Goal: Task Accomplishment & Management: Use online tool/utility

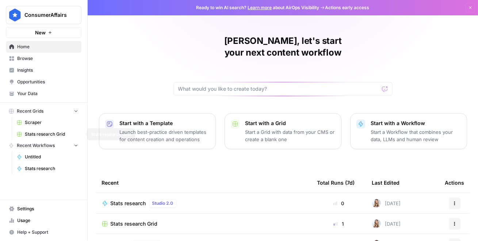
click at [33, 131] on span "Stats research Grid" at bounding box center [51, 134] width 53 height 7
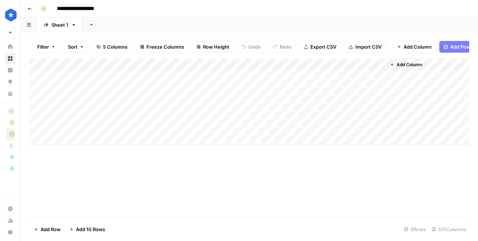
click at [289, 88] on div "Add Column" at bounding box center [250, 101] width 440 height 86
click at [338, 88] on div "Add Column" at bounding box center [250, 101] width 440 height 86
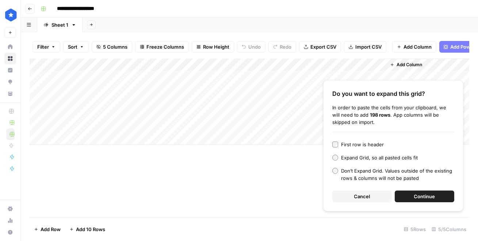
click at [413, 196] on button "Continue" at bounding box center [425, 196] width 60 height 12
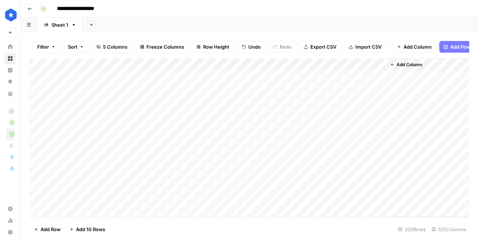
click at [242, 114] on div "Add Column" at bounding box center [250, 137] width 440 height 159
click at [136, 75] on div "Add Column" at bounding box center [250, 137] width 440 height 159
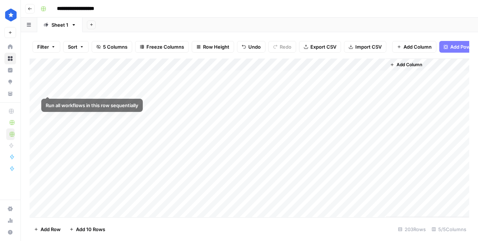
click at [30, 88] on div "Add Column" at bounding box center [250, 137] width 440 height 159
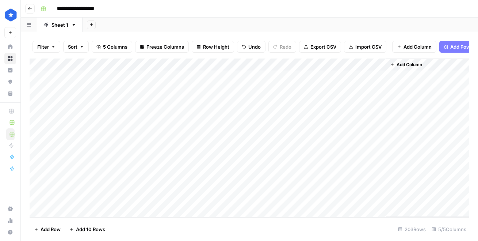
click at [43, 63] on div "Add Column" at bounding box center [250, 137] width 440 height 159
click at [116, 63] on div "Add Column" at bounding box center [250, 137] width 440 height 159
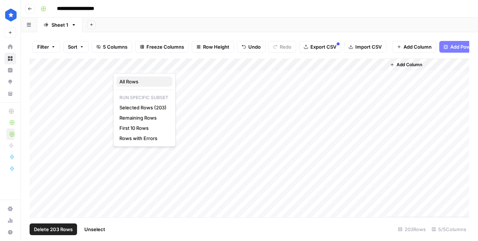
click at [129, 79] on span "All Rows" at bounding box center [143, 81] width 47 height 7
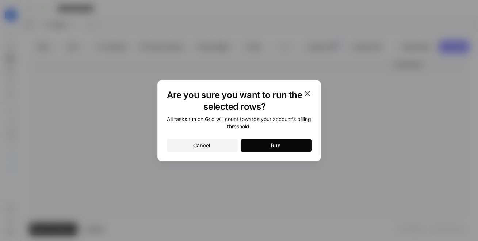
click at [213, 148] on button "Cancel" at bounding box center [202, 145] width 71 height 13
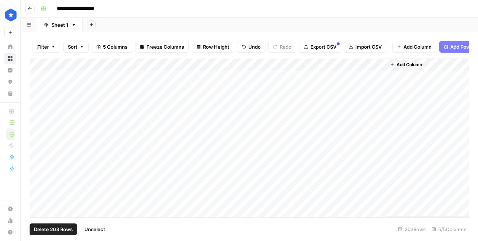
click at [139, 92] on div "Add Column" at bounding box center [250, 137] width 440 height 159
click at [10, 44] on link "Home" at bounding box center [10, 47] width 12 height 12
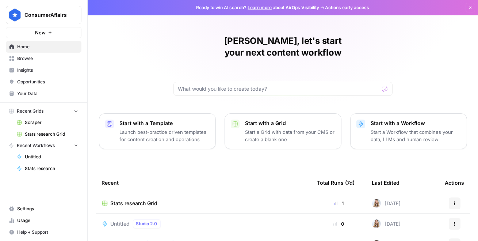
click at [38, 91] on span "Your Data" at bounding box center [47, 93] width 61 height 7
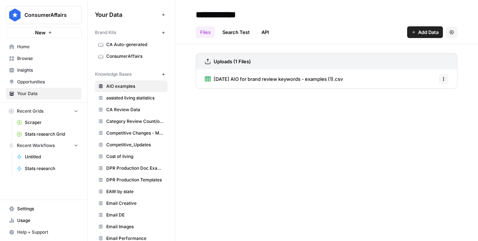
click at [132, 46] on span "CA Auto-generated" at bounding box center [135, 44] width 58 height 7
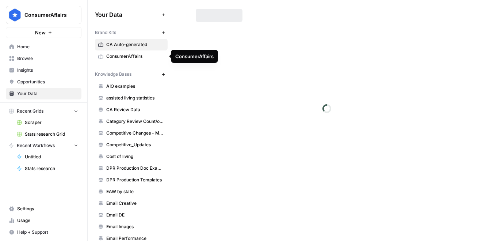
click at [54, 77] on link "Opportunities" at bounding box center [44, 82] width 76 height 12
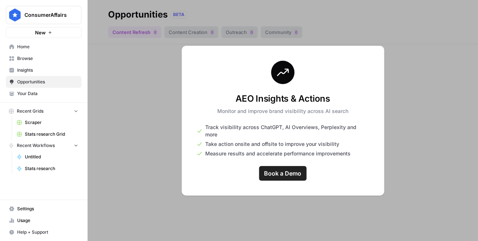
click at [53, 71] on span "Insights" at bounding box center [47, 70] width 61 height 7
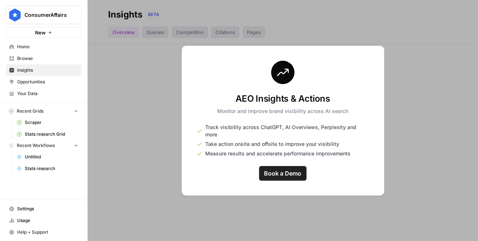
click at [49, 59] on span "Browse" at bounding box center [47, 58] width 61 height 7
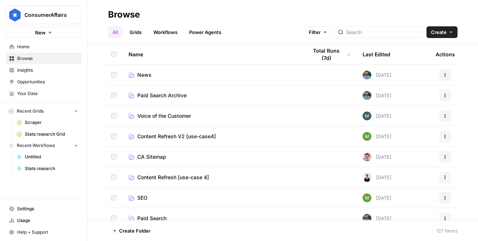
click at [39, 98] on link "Your Data" at bounding box center [44, 94] width 76 height 12
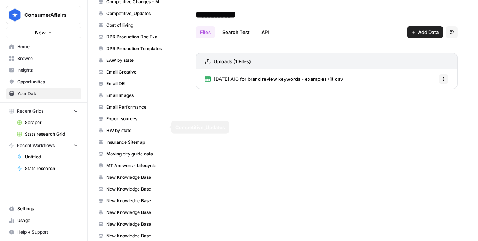
scroll to position [151, 0]
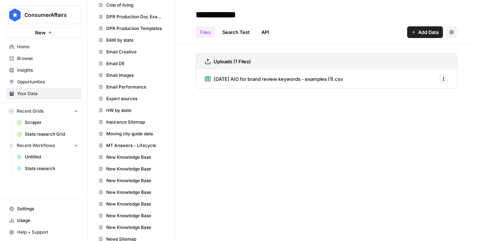
click at [22, 221] on span "Usage" at bounding box center [47, 220] width 61 height 7
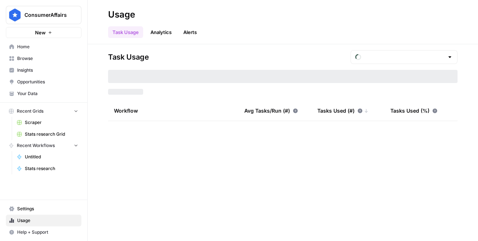
type input "September Tasks"
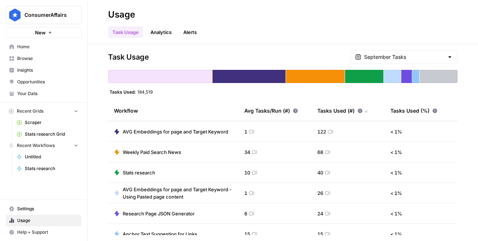
scroll to position [315, 0]
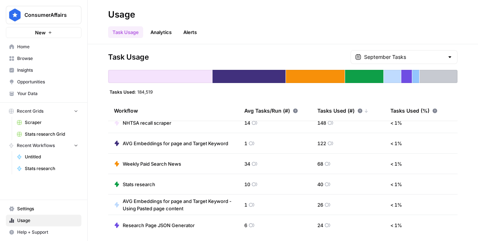
click at [49, 43] on span "Home" at bounding box center [47, 46] width 61 height 7
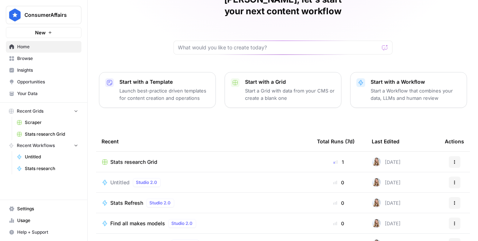
scroll to position [43, 0]
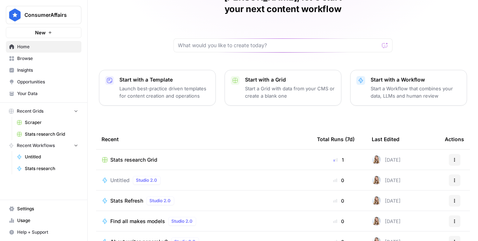
click at [150, 156] on span "Stats research Grid" at bounding box center [134, 159] width 47 height 7
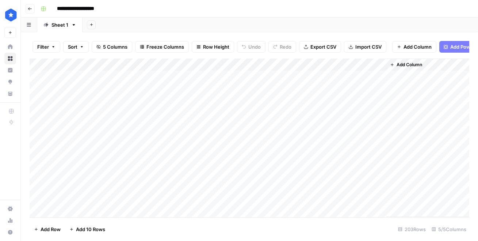
click at [35, 88] on div "Add Column" at bounding box center [250, 137] width 440 height 159
click at [36, 99] on div "Add Column" at bounding box center [250, 137] width 440 height 159
click at [36, 115] on div "Add Column" at bounding box center [250, 137] width 440 height 159
click at [39, 130] on div "Add Column" at bounding box center [250, 137] width 440 height 159
click at [90, 89] on div "Add Column" at bounding box center [250, 137] width 440 height 159
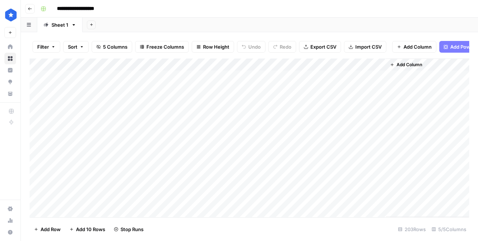
click at [82, 102] on div "Add Column" at bounding box center [250, 137] width 440 height 159
click at [86, 111] on div "Add Column" at bounding box center [250, 137] width 440 height 159
click at [87, 130] on div "Add Column" at bounding box center [250, 137] width 440 height 159
click at [87, 137] on div "Add Column" at bounding box center [250, 137] width 440 height 159
click at [86, 127] on div "Add Column" at bounding box center [250, 137] width 440 height 159
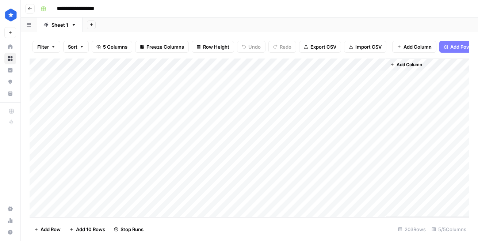
click at [86, 136] on div "Add Column" at bounding box center [250, 137] width 440 height 159
click at [86, 125] on div "Add Column" at bounding box center [250, 137] width 440 height 159
click at [245, 91] on div "Add Column" at bounding box center [250, 137] width 440 height 159
click at [342, 91] on div "Add Column" at bounding box center [250, 137] width 440 height 159
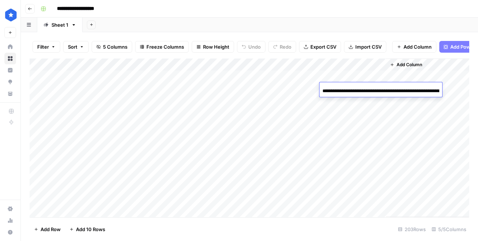
scroll to position [0, 43]
click at [348, 103] on div "Add Column" at bounding box center [250, 137] width 440 height 159
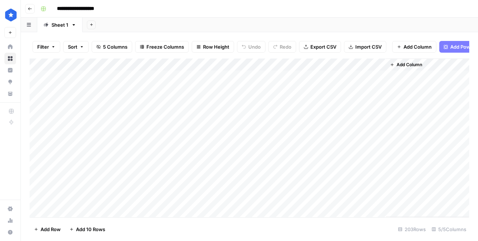
click at [348, 100] on div "Add Column" at bounding box center [250, 137] width 440 height 159
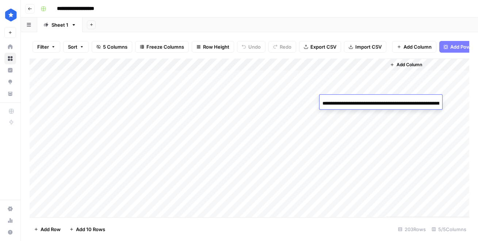
scroll to position [0, 47]
click at [348, 118] on div "Add Column" at bounding box center [250, 137] width 440 height 159
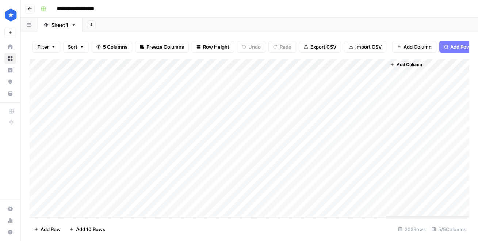
click at [347, 101] on div "Add Column" at bounding box center [250, 137] width 440 height 159
click at [276, 101] on div "Add Column" at bounding box center [250, 137] width 440 height 159
click at [326, 101] on div "Add Column" at bounding box center [250, 137] width 440 height 159
click at [340, 102] on div "Add Column" at bounding box center [250, 137] width 440 height 159
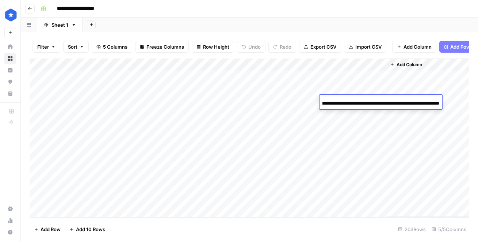
click at [319, 144] on div "Add Column" at bounding box center [250, 137] width 440 height 159
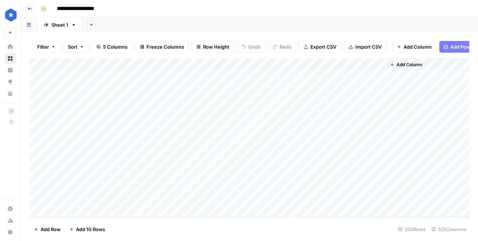
click at [296, 106] on div "Add Column" at bounding box center [250, 137] width 440 height 159
click at [304, 92] on div "Add Column" at bounding box center [250, 137] width 440 height 159
click at [35, 89] on div "Add Column" at bounding box center [250, 137] width 440 height 159
click at [48, 231] on span "Delete 1 Row" at bounding box center [48, 229] width 29 height 7
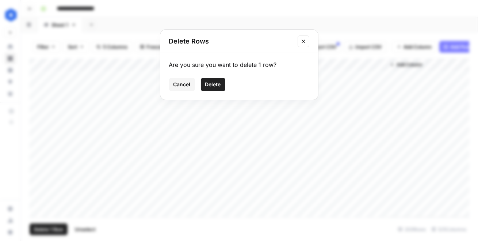
click at [214, 81] on span "Delete" at bounding box center [213, 84] width 16 height 7
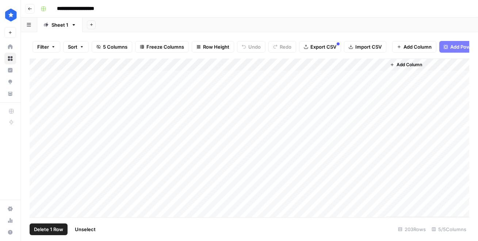
click at [199, 128] on div "Add Column" at bounding box center [250, 137] width 440 height 159
click at [134, 109] on div "Add Column" at bounding box center [250, 137] width 440 height 159
click at [111, 106] on div "Add Column" at bounding box center [250, 137] width 440 height 159
click at [38, 92] on div "Add Column" at bounding box center [250, 137] width 440 height 159
click at [293, 90] on div "Add Column" at bounding box center [250, 137] width 440 height 159
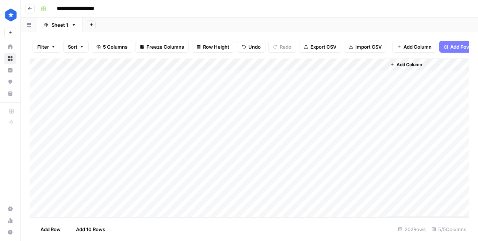
click at [338, 90] on div "Add Column" at bounding box center [250, 137] width 440 height 159
click at [361, 88] on div "Add Column" at bounding box center [250, 137] width 440 height 159
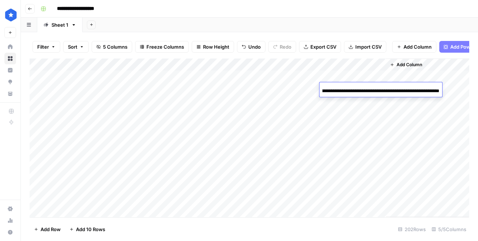
click at [361, 88] on input "**********" at bounding box center [381, 91] width 117 height 9
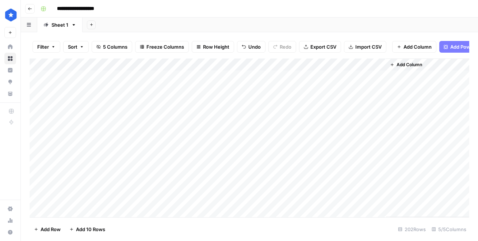
click at [318, 123] on div "Add Column" at bounding box center [250, 137] width 440 height 159
click at [379, 100] on div "Add Column" at bounding box center [250, 137] width 440 height 159
click at [175, 90] on div "Add Column" at bounding box center [250, 137] width 440 height 159
click at [84, 88] on div "Add Column" at bounding box center [250, 137] width 440 height 159
click at [117, 88] on div "Add Column" at bounding box center [250, 137] width 440 height 159
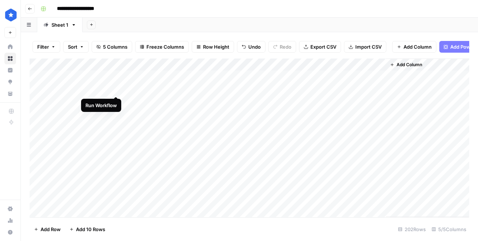
click at [117, 88] on div "Add Column" at bounding box center [250, 137] width 440 height 159
click at [114, 91] on div "Add Column" at bounding box center [250, 137] width 440 height 159
click at [192, 87] on div "Add Column" at bounding box center [250, 137] width 440 height 159
click at [264, 87] on div "Add Column" at bounding box center [250, 137] width 440 height 159
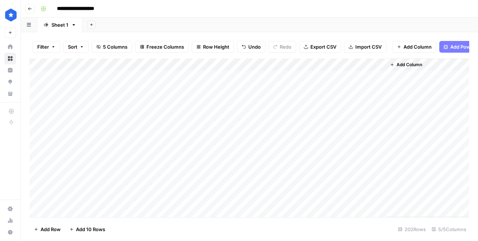
click at [264, 87] on div "Add Column" at bounding box center [250, 137] width 440 height 159
click at [211, 129] on div "Add Column" at bounding box center [250, 137] width 440 height 159
click at [114, 102] on div "Add Column" at bounding box center [250, 137] width 440 height 159
click at [116, 113] on div "Add Column" at bounding box center [250, 137] width 440 height 159
click at [116, 114] on div "Add Column" at bounding box center [250, 137] width 440 height 159
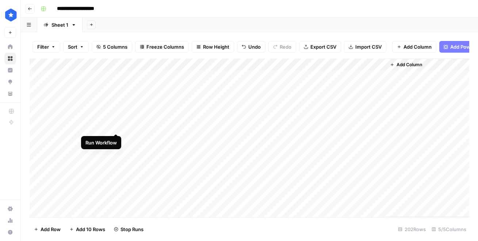
click at [115, 124] on div "Add Column" at bounding box center [250, 137] width 440 height 159
click at [286, 76] on div "Add Column" at bounding box center [250, 137] width 440 height 159
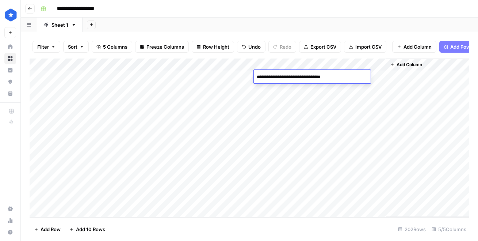
click at [286, 76] on textarea "**********" at bounding box center [312, 77] width 117 height 10
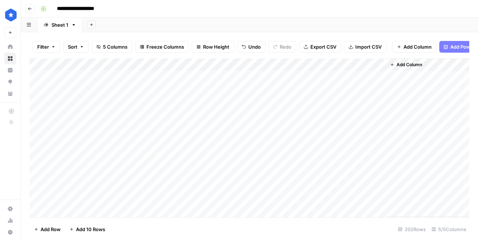
click at [169, 107] on div "Add Column" at bounding box center [250, 137] width 440 height 159
click at [77, 112] on div "Add Column" at bounding box center [250, 137] width 440 height 159
click at [117, 115] on div "Add Column" at bounding box center [250, 137] width 440 height 159
click at [291, 130] on div "Add Column" at bounding box center [250, 137] width 440 height 159
click at [345, 124] on div "Add Column" at bounding box center [250, 137] width 440 height 159
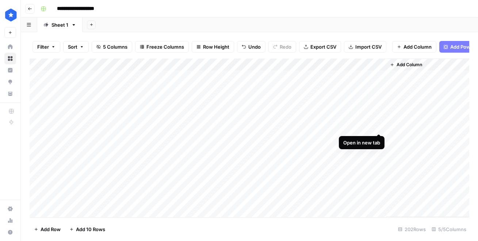
click at [379, 125] on div "Add Column" at bounding box center [250, 137] width 440 height 159
click at [290, 145] on div "Add Column" at bounding box center [250, 137] width 440 height 159
click at [289, 115] on div "Add Column" at bounding box center [250, 137] width 440 height 159
click at [351, 109] on div "Add Column" at bounding box center [250, 137] width 440 height 159
click at [346, 112] on div "Add Column" at bounding box center [250, 137] width 440 height 159
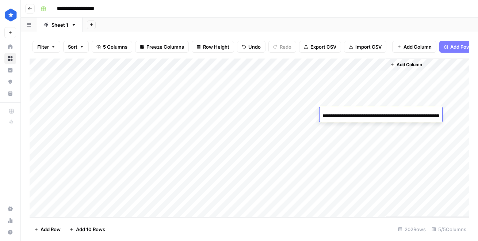
scroll to position [0, 71]
click at [281, 113] on div "Add Column" at bounding box center [250, 137] width 440 height 159
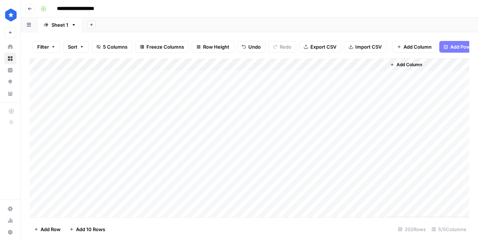
click at [281, 113] on div "Add Column" at bounding box center [250, 137] width 440 height 159
click at [265, 152] on div "Add Column" at bounding box center [250, 137] width 440 height 159
click at [214, 119] on div "Add Column" at bounding box center [250, 137] width 440 height 159
click at [179, 110] on div "Add Column" at bounding box center [250, 137] width 440 height 159
click at [36, 113] on div "Add Column" at bounding box center [250, 137] width 440 height 159
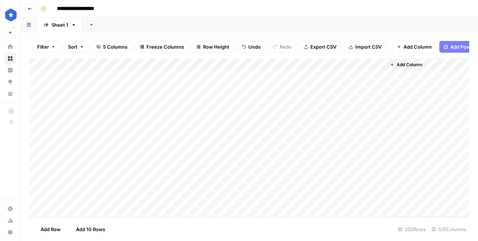
click at [36, 113] on div "Add Column" at bounding box center [250, 137] width 440 height 159
click at [30, 115] on div "Add Column" at bounding box center [250, 137] width 440 height 159
click at [75, 114] on div "Add Column" at bounding box center [250, 137] width 440 height 159
click at [109, 113] on div "Add Column" at bounding box center [250, 137] width 440 height 159
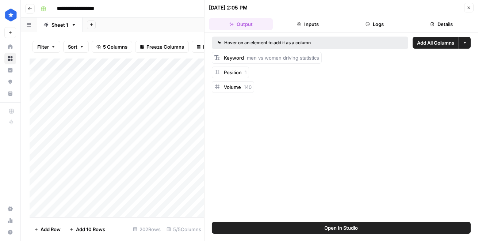
click at [234, 59] on span "Keyword" at bounding box center [234, 58] width 20 height 6
click at [379, 29] on button "Logs" at bounding box center [375, 24] width 64 height 12
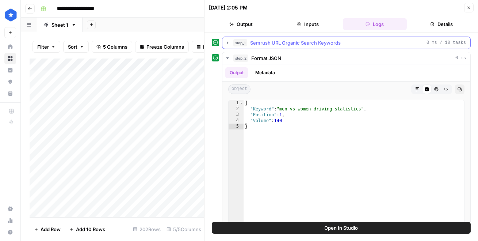
click at [279, 43] on span "Semrush URL Organic Search Keywords" at bounding box center [295, 42] width 91 height 7
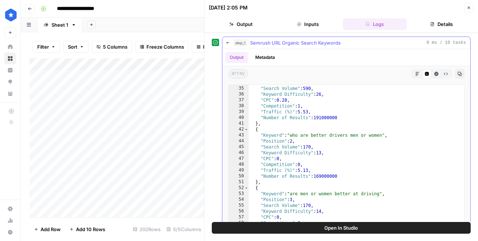
scroll to position [95, 0]
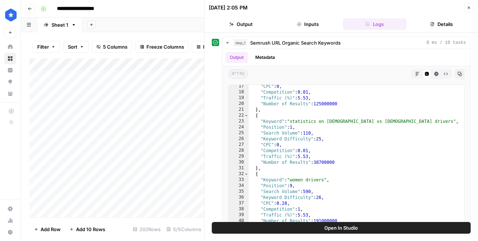
click at [160, 159] on div "Add Column" at bounding box center [117, 137] width 175 height 159
click at [474, 7] on button "Close" at bounding box center [470, 8] width 10 height 10
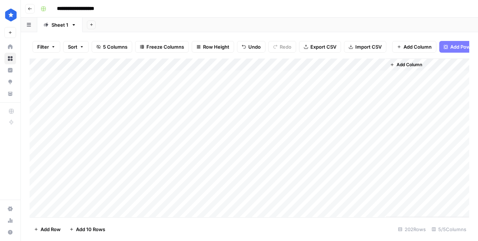
click at [298, 154] on div "Add Column" at bounding box center [250, 137] width 440 height 159
click at [35, 139] on div "Add Column" at bounding box center [250, 137] width 440 height 159
click at [38, 150] on div "Add Column" at bounding box center [250, 137] width 440 height 159
click at [38, 159] on div "Add Column" at bounding box center [250, 137] width 440 height 159
click at [88, 48] on button "Sort" at bounding box center [76, 47] width 26 height 12
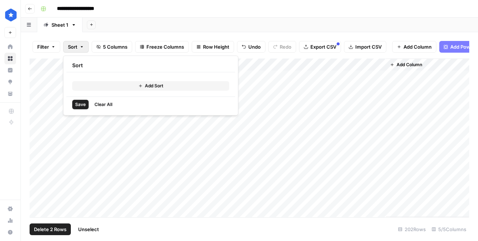
click at [96, 87] on button "Add Sort" at bounding box center [150, 86] width 157 height 10
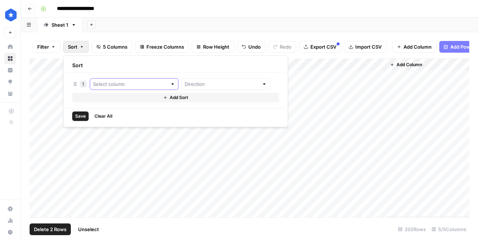
click at [117, 82] on input "text" at bounding box center [130, 83] width 74 height 7
click at [144, 69] on div "Sort" at bounding box center [176, 66] width 219 height 14
click at [185, 84] on input "text" at bounding box center [222, 83] width 74 height 7
click at [123, 82] on input "text" at bounding box center [130, 83] width 74 height 7
click at [132, 82] on input "text" at bounding box center [130, 83] width 74 height 7
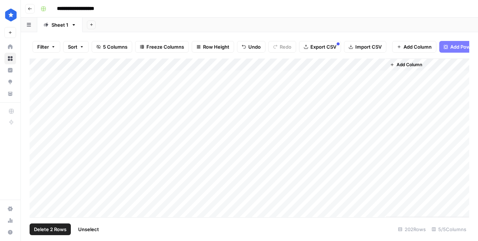
click at [273, 28] on div "Add Sheet" at bounding box center [281, 25] width 396 height 15
click at [39, 64] on div "Add Column" at bounding box center [250, 137] width 440 height 159
click at [36, 77] on div "Add Column" at bounding box center [250, 137] width 440 height 159
click at [35, 85] on div "Add Column" at bounding box center [250, 137] width 440 height 159
click at [36, 102] on div "Add Column" at bounding box center [250, 137] width 440 height 159
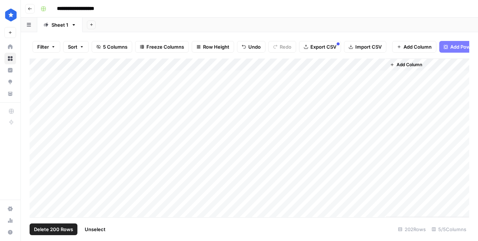
click at [36, 113] on div "Add Column" at bounding box center [250, 137] width 440 height 159
click at [37, 88] on div "Add Column" at bounding box center [250, 137] width 440 height 159
click at [35, 127] on div "Add Column" at bounding box center [250, 137] width 440 height 159
click at [108, 63] on div "Add Column" at bounding box center [250, 137] width 440 height 159
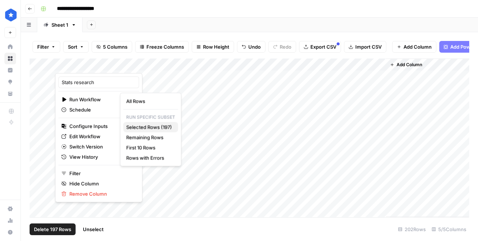
click at [141, 124] on span "Selected Rows (197)" at bounding box center [149, 127] width 46 height 7
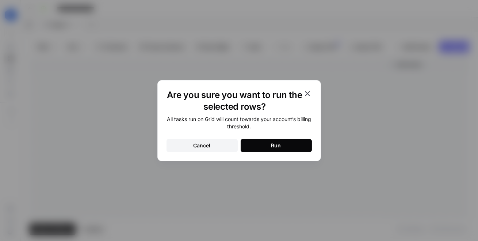
click at [285, 151] on button "Run" at bounding box center [276, 145] width 71 height 13
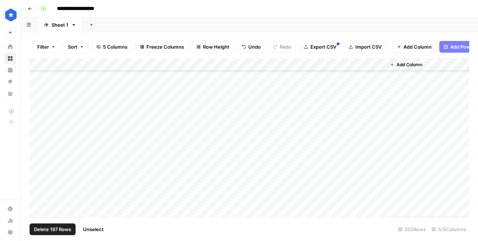
scroll to position [723, 0]
click at [351, 135] on div "Add Column" at bounding box center [250, 137] width 440 height 159
click at [381, 135] on div "Add Column" at bounding box center [250, 137] width 440 height 159
click at [343, 121] on div "Add Column" at bounding box center [250, 137] width 440 height 159
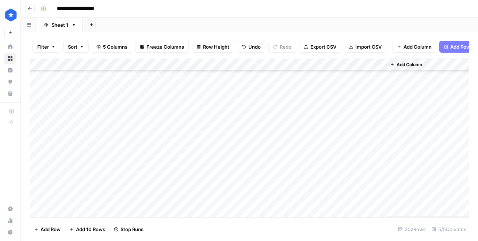
click at [380, 118] on div "Add Column" at bounding box center [250, 137] width 440 height 159
click at [223, 121] on div "Add Column" at bounding box center [250, 137] width 440 height 159
click at [278, 118] on div "Add Column" at bounding box center [250, 137] width 440 height 159
click at [139, 124] on div "Add Column" at bounding box center [250, 137] width 440 height 159
